Goal: Register for event/course

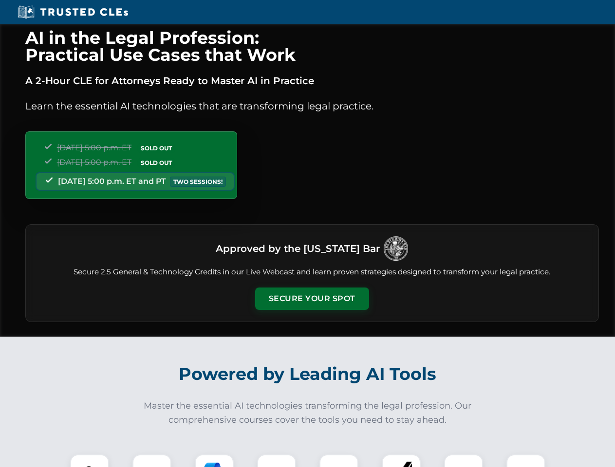
click at [311, 299] on button "Secure Your Spot" at bounding box center [312, 299] width 114 height 22
click at [90, 461] on img at bounding box center [89, 474] width 28 height 28
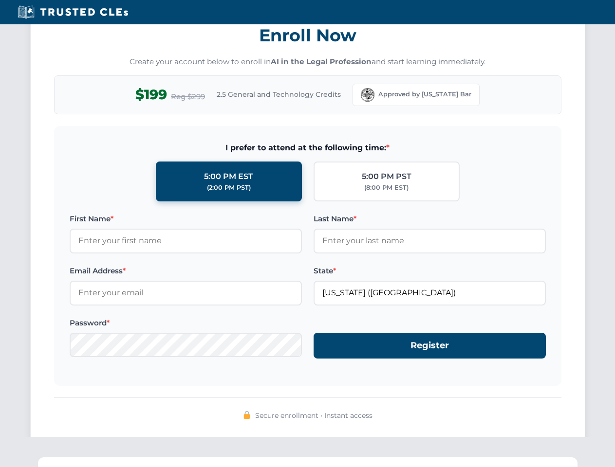
scroll to position [955, 0]
